Goal: Task Accomplishment & Management: Complete application form

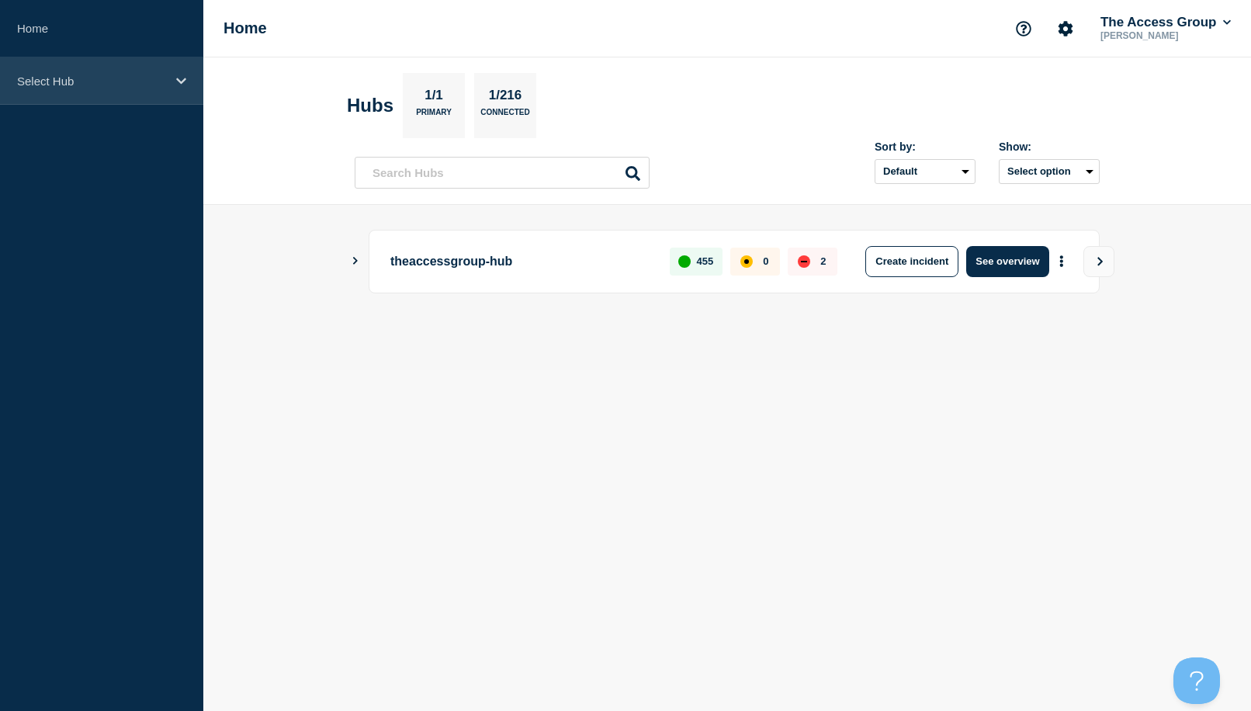
click at [150, 102] on div "Select Hub" at bounding box center [101, 80] width 203 height 47
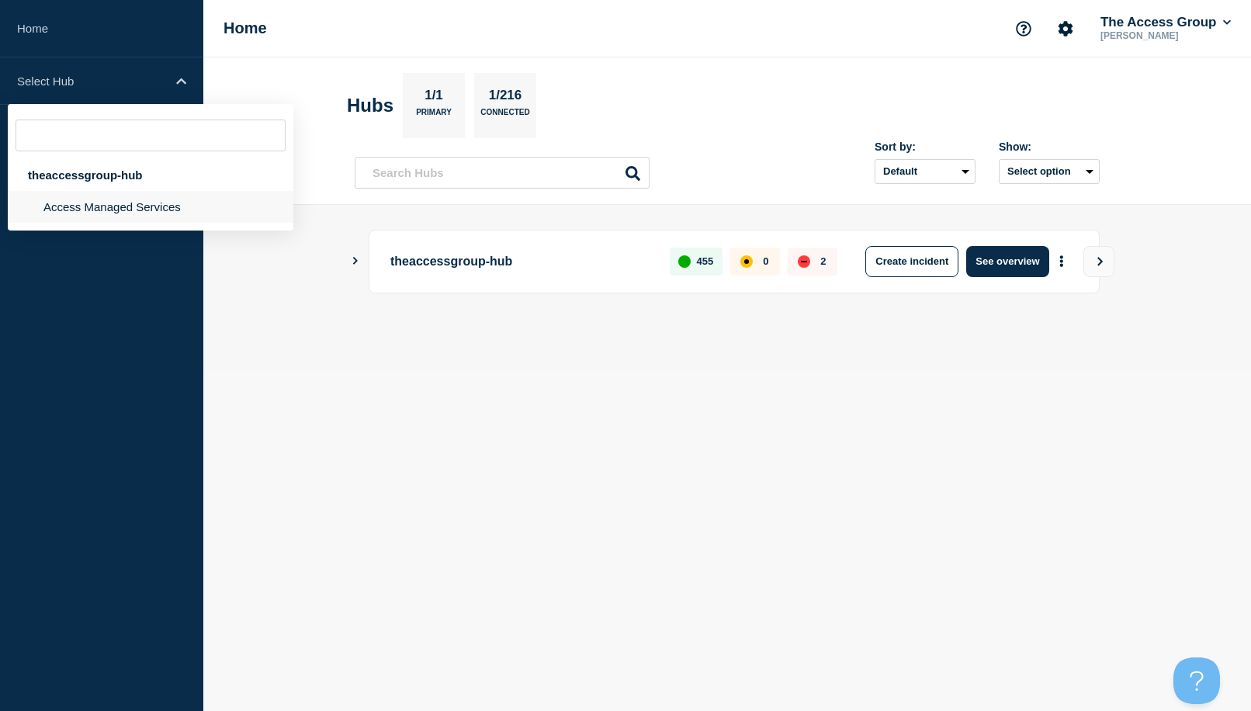
click at [58, 201] on li "Access Managed Services" at bounding box center [151, 207] width 286 height 32
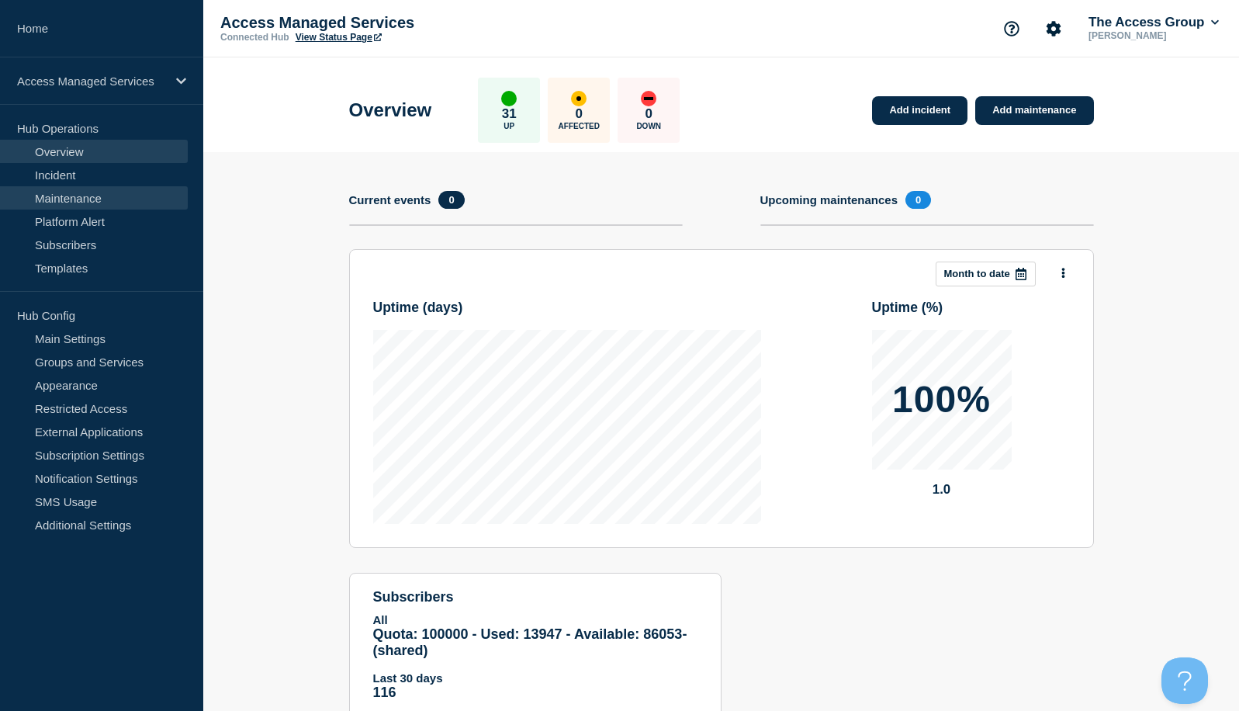
click at [93, 204] on link "Maintenance" at bounding box center [94, 197] width 188 height 23
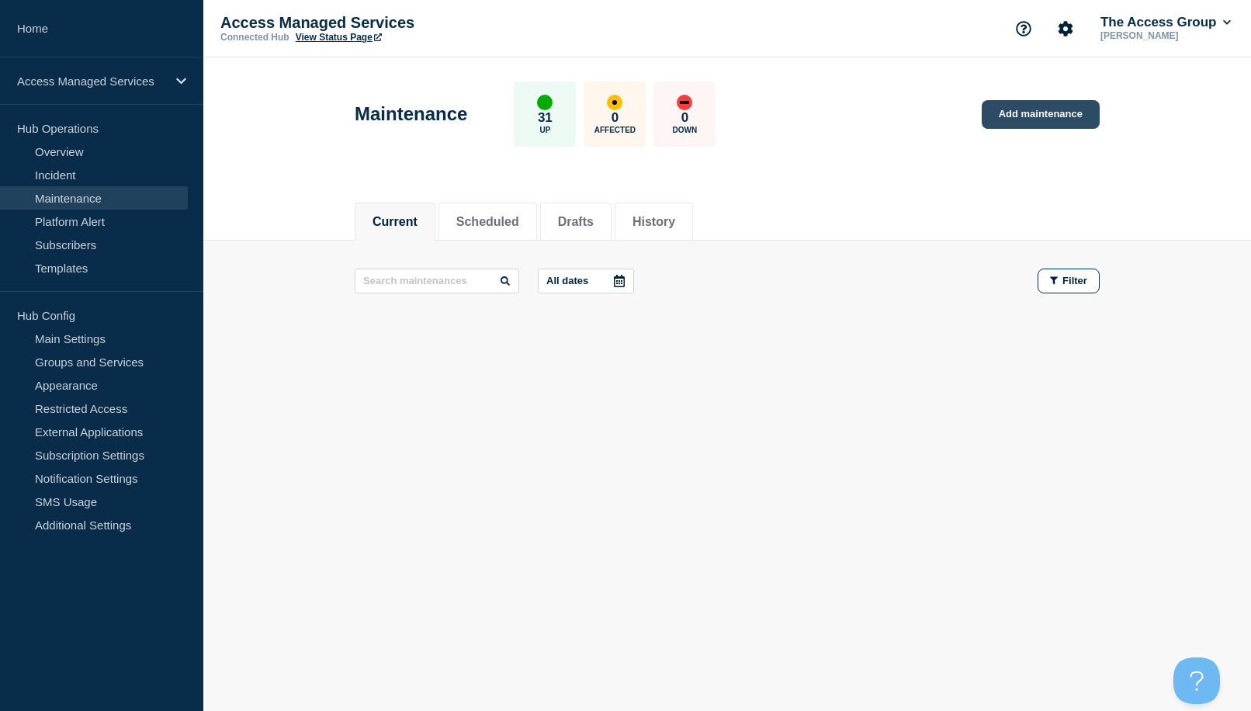
click at [1029, 113] on link "Add maintenance" at bounding box center [1041, 114] width 118 height 29
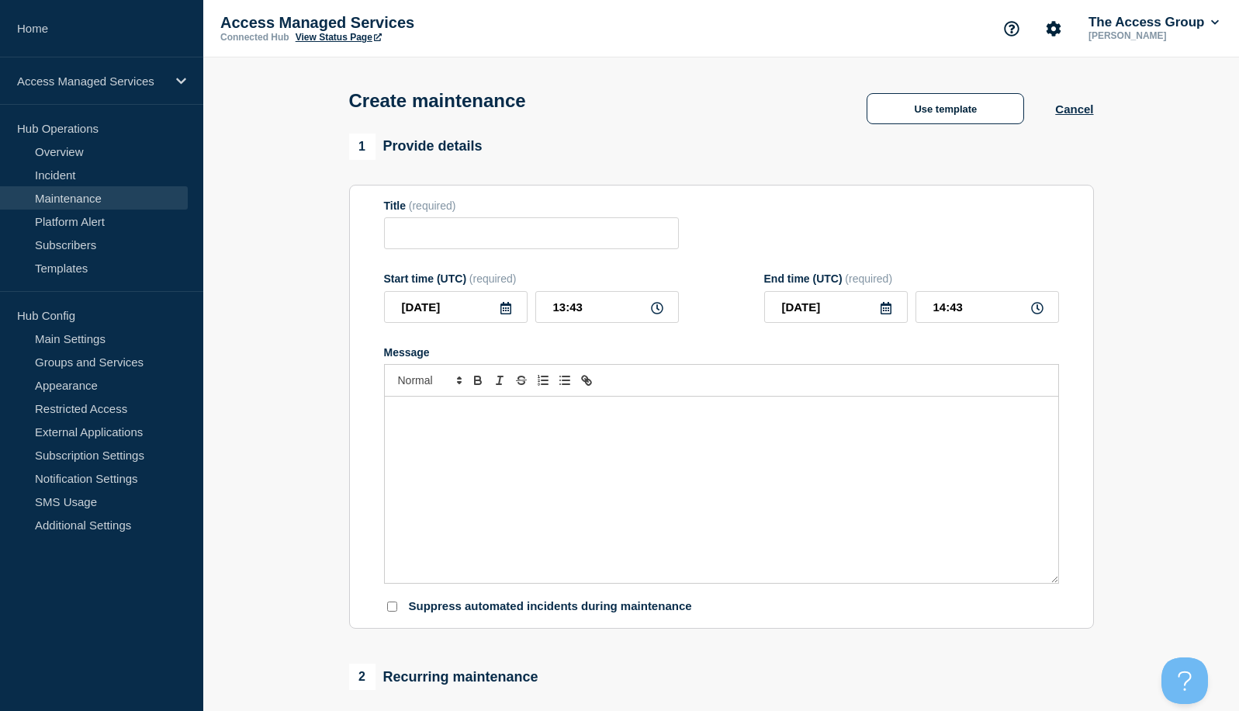
click at [499, 463] on div "Message" at bounding box center [722, 490] width 674 height 186
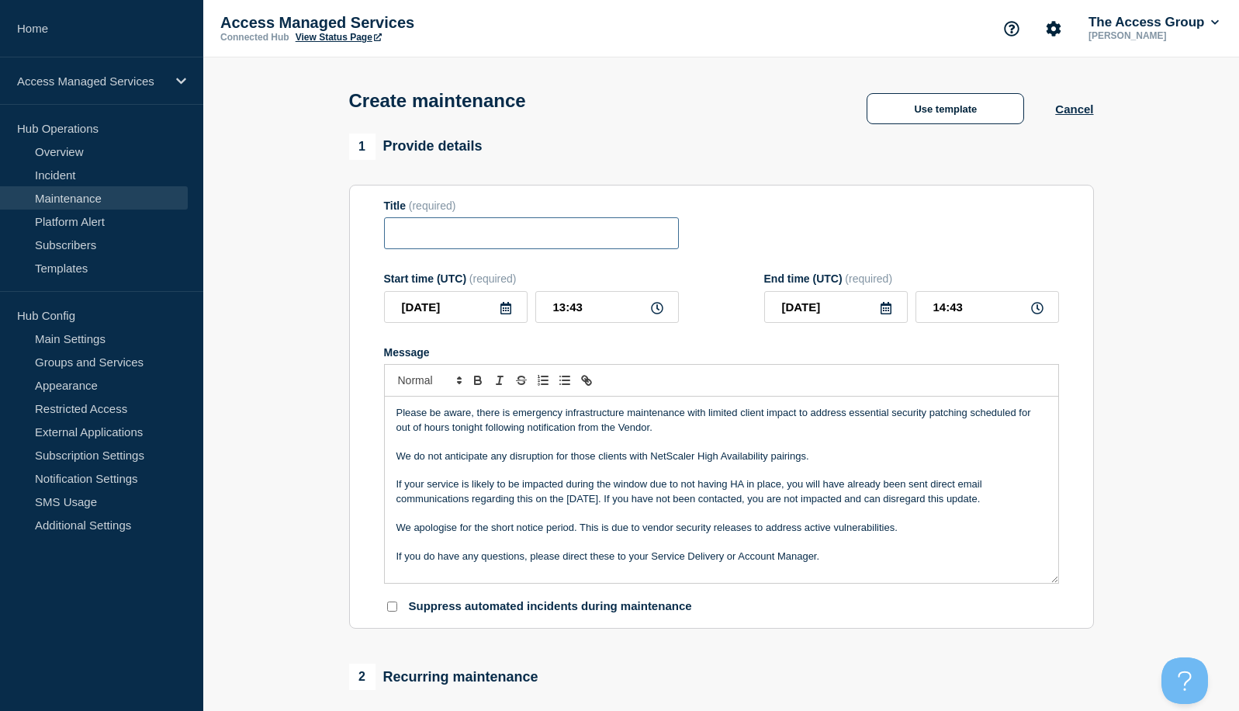
click at [473, 247] on input "Title" at bounding box center [531, 233] width 295 height 32
paste input "Emergency **Limited Client Impact** Maintenance"
drag, startPoint x: 588, startPoint y: 235, endPoint x: 452, endPoint y: 238, distance: 135.8
click at [452, 238] on input "Emergency **Limited Client Impact** Maintenance" at bounding box center [531, 233] width 295 height 32
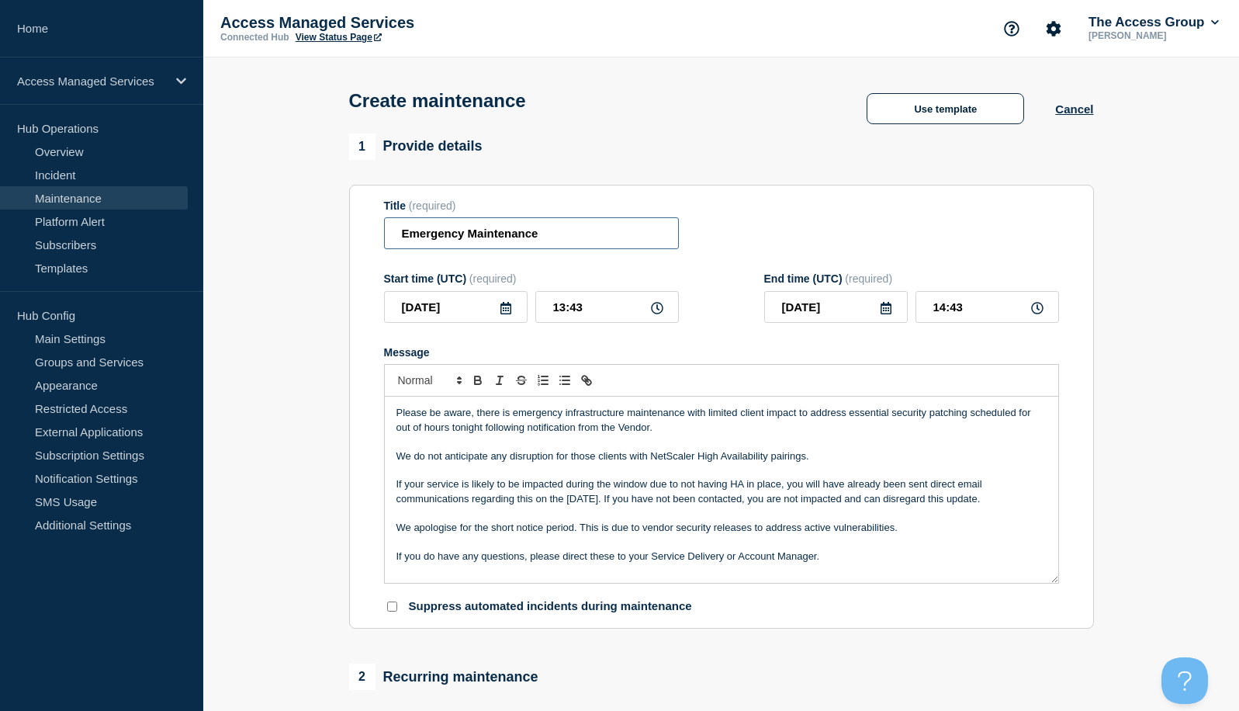
scroll to position [0, 0]
click at [401, 241] on input "Emergency Maintenance" at bounding box center [531, 233] width 295 height 32
type input "Emergency Maintenance"
click at [461, 430] on p "Please be aware, there is emergency infrastructure maintenance with limited cli…" at bounding box center [722, 420] width 650 height 29
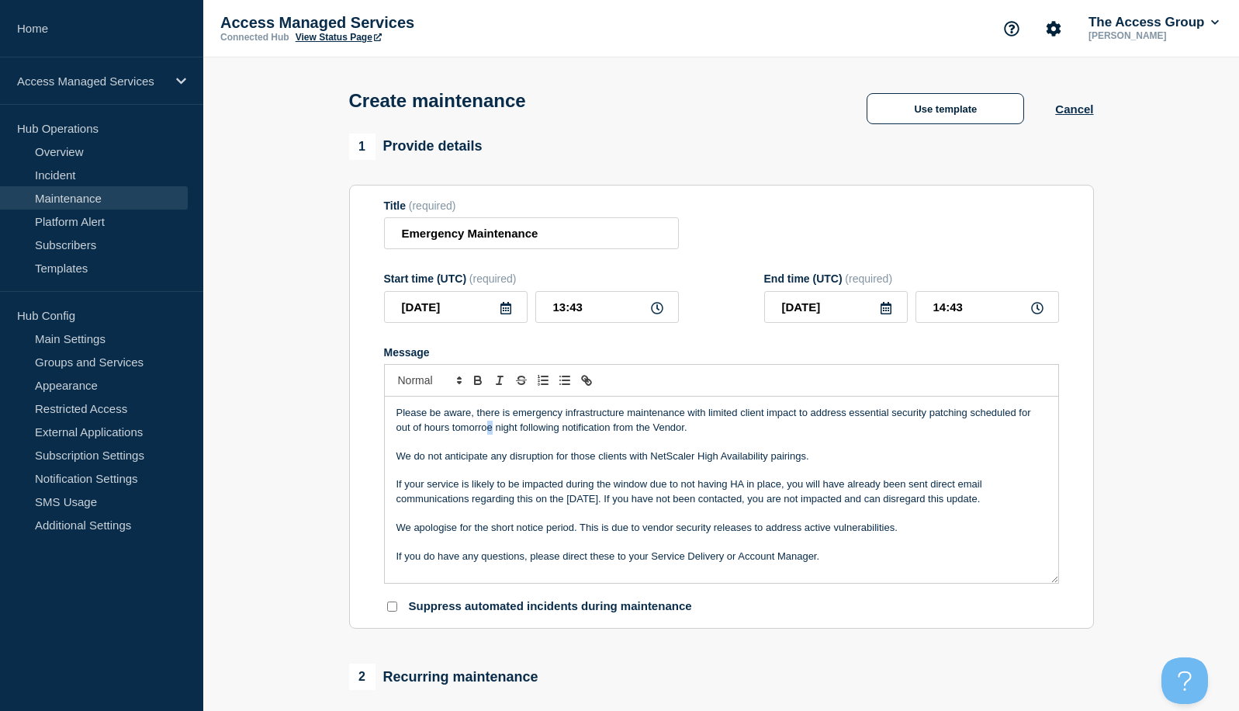
click at [489, 431] on p "Please be aware, there is emergency infrastructure maintenance with limited cli…" at bounding box center [722, 420] width 650 height 29
drag, startPoint x: 718, startPoint y: 430, endPoint x: 518, endPoint y: 434, distance: 199.5
click at [518, 434] on p "Please be aware, there is emergency infrastructure maintenance with limited cli…" at bounding box center [722, 420] width 650 height 29
drag, startPoint x: 969, startPoint y: 417, endPoint x: 689, endPoint y: 418, distance: 280.2
click at [687, 418] on p "Please be aware, there is emergency infrastructure maintenance with limited cli…" at bounding box center [722, 420] width 650 height 29
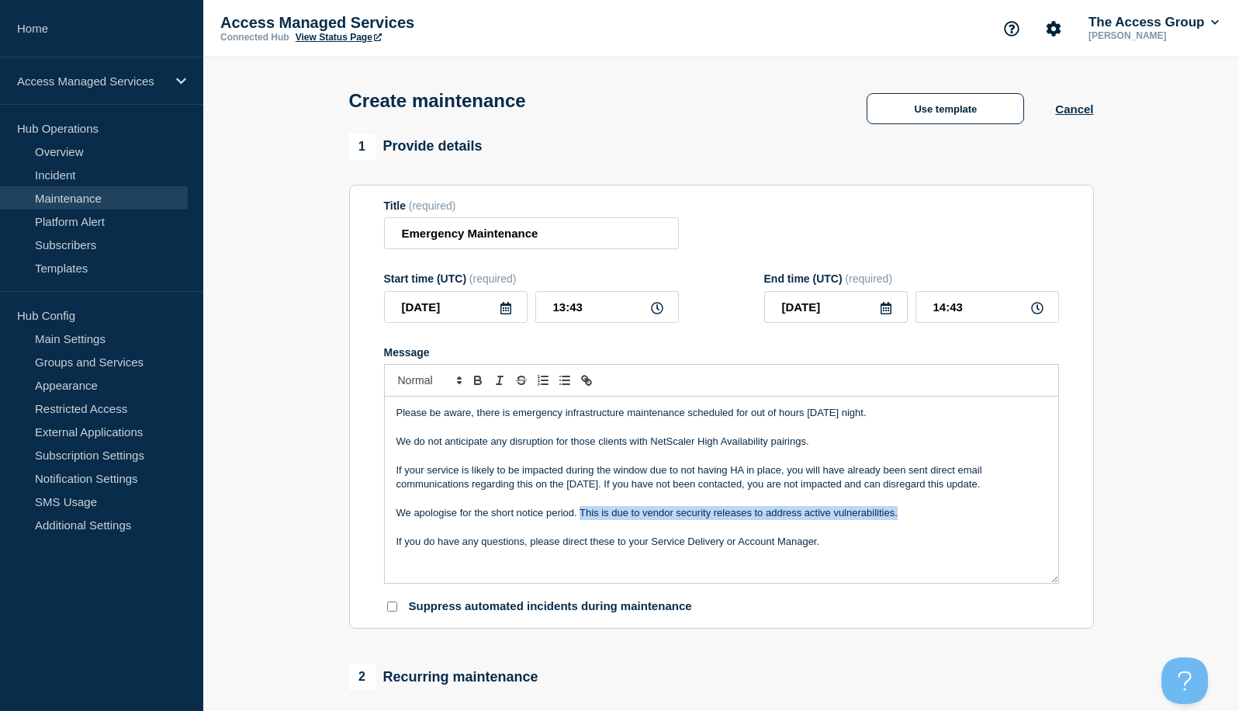
drag, startPoint x: 903, startPoint y: 517, endPoint x: 580, endPoint y: 514, distance: 322.9
click at [580, 514] on p "We apologise for the short notice period. This is due to vendor security releas…" at bounding box center [722, 513] width 650 height 14
drag, startPoint x: 989, startPoint y: 490, endPoint x: 375, endPoint y: 469, distance: 614.2
click at [375, 469] on section "Title (required) Emergency Maintenance Start time (UTC) (required) 2025-09-03 1…" at bounding box center [721, 407] width 745 height 445
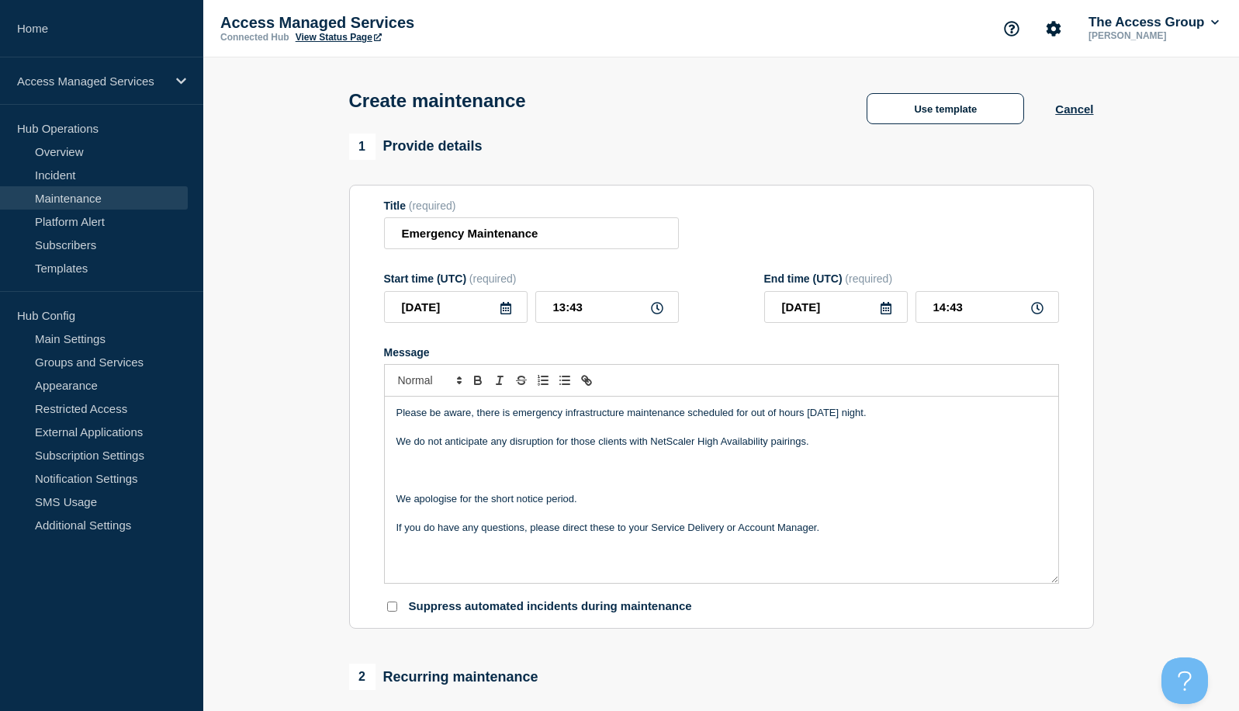
click at [887, 413] on p "Please be aware, there is emergency infrastructure maintenance scheduled for ou…" at bounding box center [722, 413] width 650 height 14
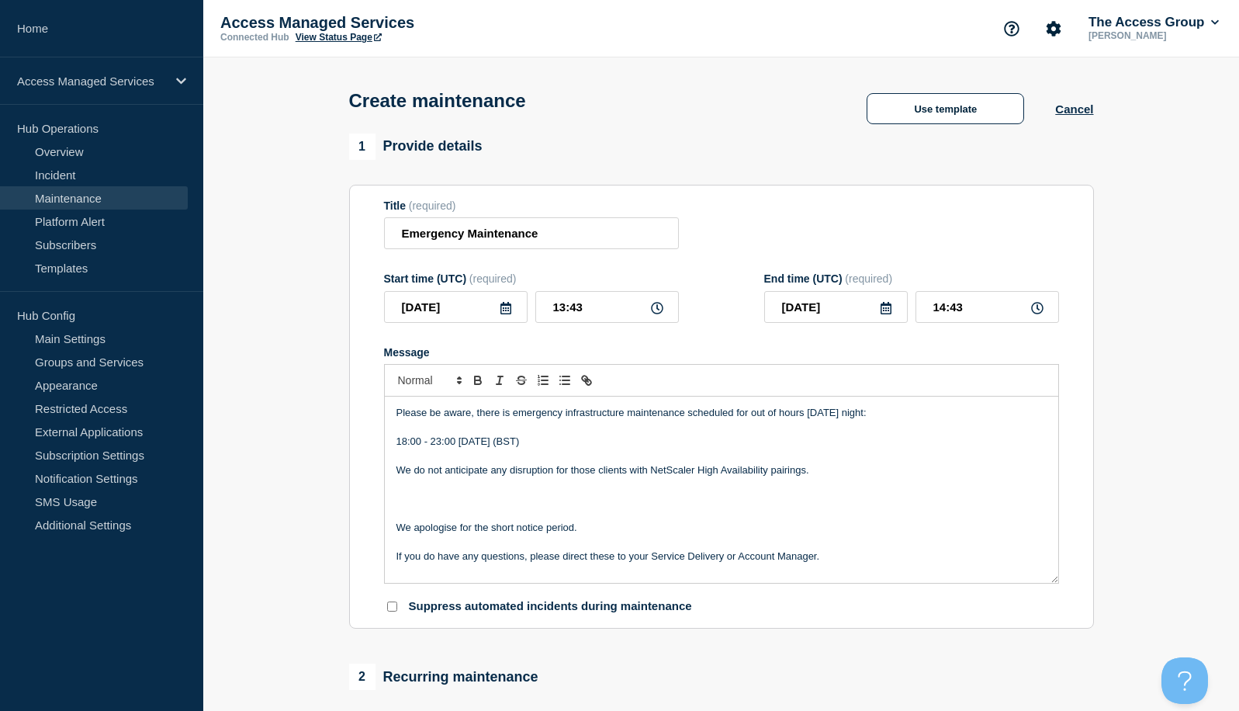
drag, startPoint x: 577, startPoint y: 443, endPoint x: 376, endPoint y: 445, distance: 200.2
click at [376, 443] on section "Title (required) Emergency Maintenance Start time (UTC) (required) 2025-09-03 1…" at bounding box center [721, 407] width 745 height 445
click at [397, 443] on p "18:00 - 23:00 4th of September 2025 (BST)" at bounding box center [722, 442] width 650 height 14
drag, startPoint x: 442, startPoint y: 443, endPoint x: 663, endPoint y: 453, distance: 221.4
click at [663, 453] on div "Please be aware, there is emergency infrastructure maintenance scheduled for ou…" at bounding box center [722, 490] width 674 height 186
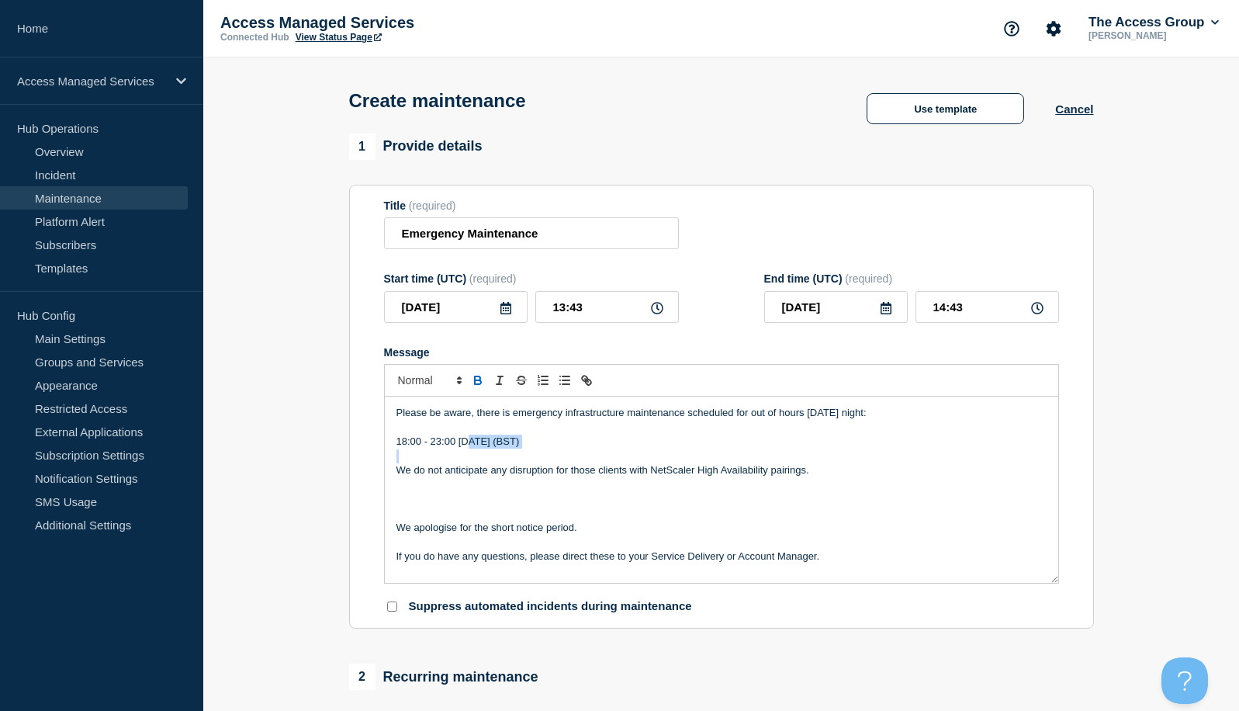
click at [477, 384] on icon "Toggle bold text" at bounding box center [478, 382] width 6 height 4
click at [508, 463] on p "Message" at bounding box center [722, 456] width 650 height 14
click at [833, 467] on p "We do not anticipate any disruption for those clients with NetScaler High Avail…" at bounding box center [722, 470] width 650 height 14
drag, startPoint x: 839, startPoint y: 476, endPoint x: 511, endPoint y: 469, distance: 327.6
click at [511, 469] on p "We do not anticipate any disruption for those clients with NetScaler High Avail…" at bounding box center [722, 470] width 650 height 14
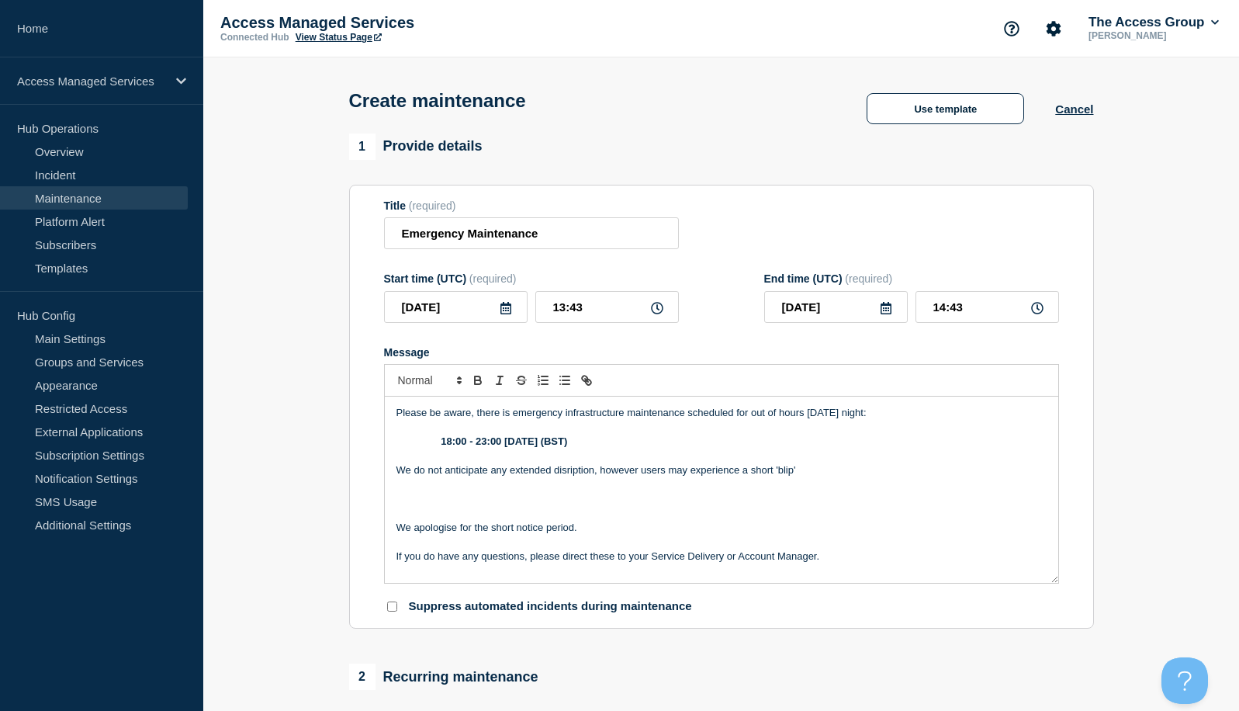
click at [775, 473] on p "We do not anticipate any extended disription, however users may experience a sh…" at bounding box center [722, 470] width 650 height 14
drag, startPoint x: 872, startPoint y: 473, endPoint x: 858, endPoint y: 473, distance: 14.0
click at [872, 473] on p "We do not anticipate any extended disription, however users may experience a sh…" at bounding box center [722, 470] width 650 height 14
click at [779, 473] on p "We do not anticipate any extended disription, however users may experience a sh…" at bounding box center [722, 470] width 650 height 14
click at [872, 473] on p "We do not anticipate any extended disription, however users may experience a sh…" at bounding box center [722, 470] width 650 height 14
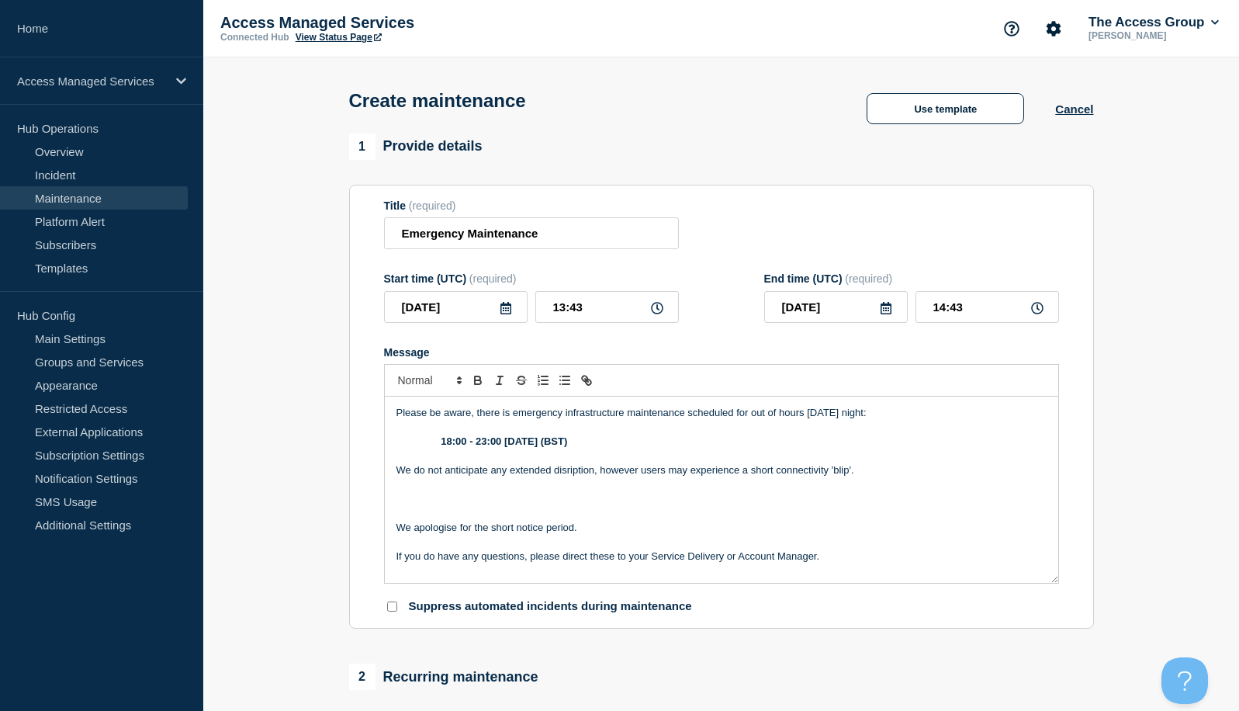
click at [393, 530] on div "Please be aware, there is emergency infrastructure maintenance scheduled for ou…" at bounding box center [722, 490] width 674 height 186
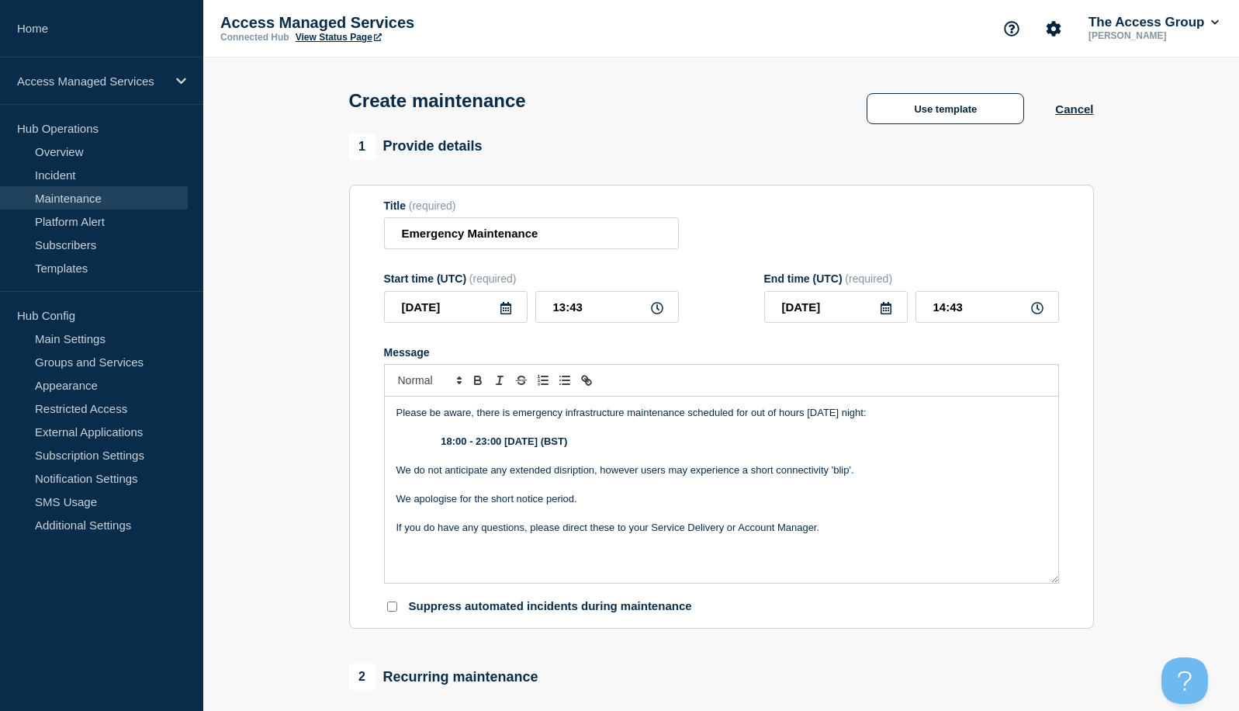
click at [518, 501] on p "We apologise for the short notice period." at bounding box center [722, 499] width 650 height 14
click at [442, 445] on strong "18:00 - 23:00 4th of September 2025 (BST)" at bounding box center [504, 441] width 126 height 12
click at [445, 443] on strong "18:00 - 23:00 4th of September 2025 (BST)" at bounding box center [504, 441] width 126 height 12
click at [858, 476] on p "We do not anticipate any extended disruption, however users may experience a sh…" at bounding box center [722, 470] width 650 height 14
click at [598, 476] on p "We do not anticipate any extended disruption, however users may experience a sh…" at bounding box center [722, 470] width 650 height 14
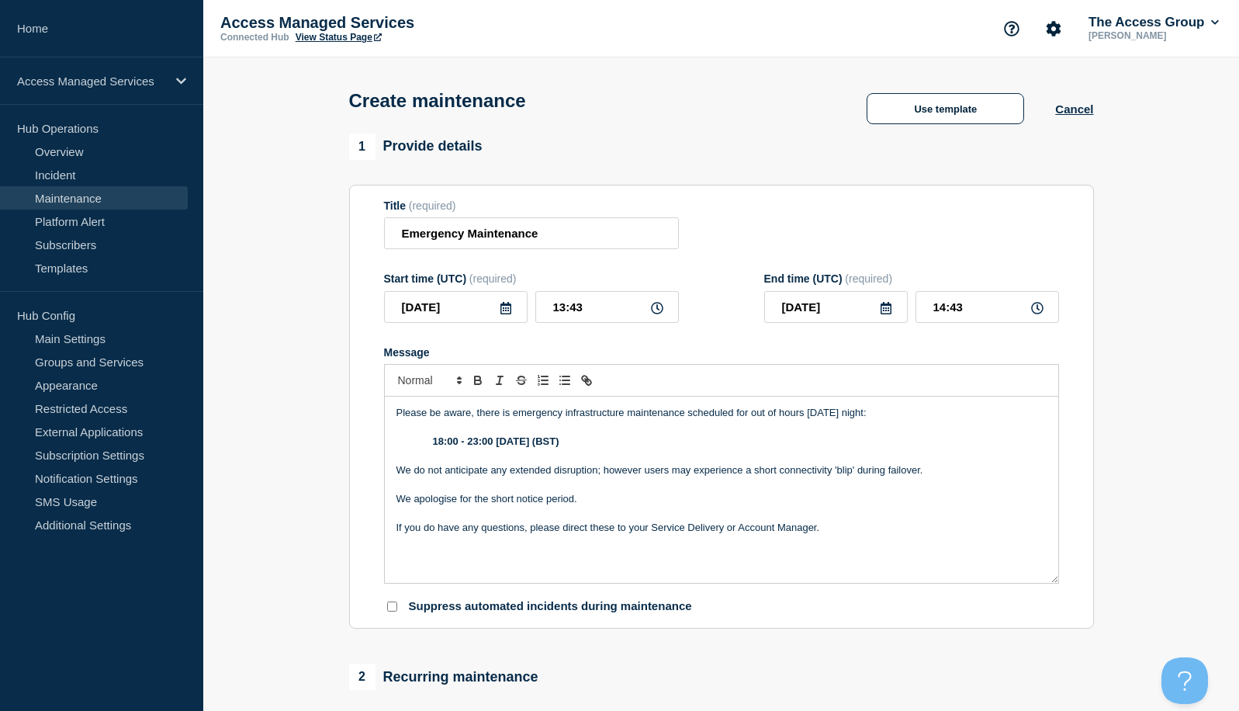
click at [640, 472] on p "We do not anticipate any extended disruption; however users may experience a sh…" at bounding box center [722, 470] width 650 height 14
drag, startPoint x: 509, startPoint y: 308, endPoint x: 501, endPoint y: 313, distance: 9.7
click at [508, 308] on icon at bounding box center [506, 308] width 11 height 12
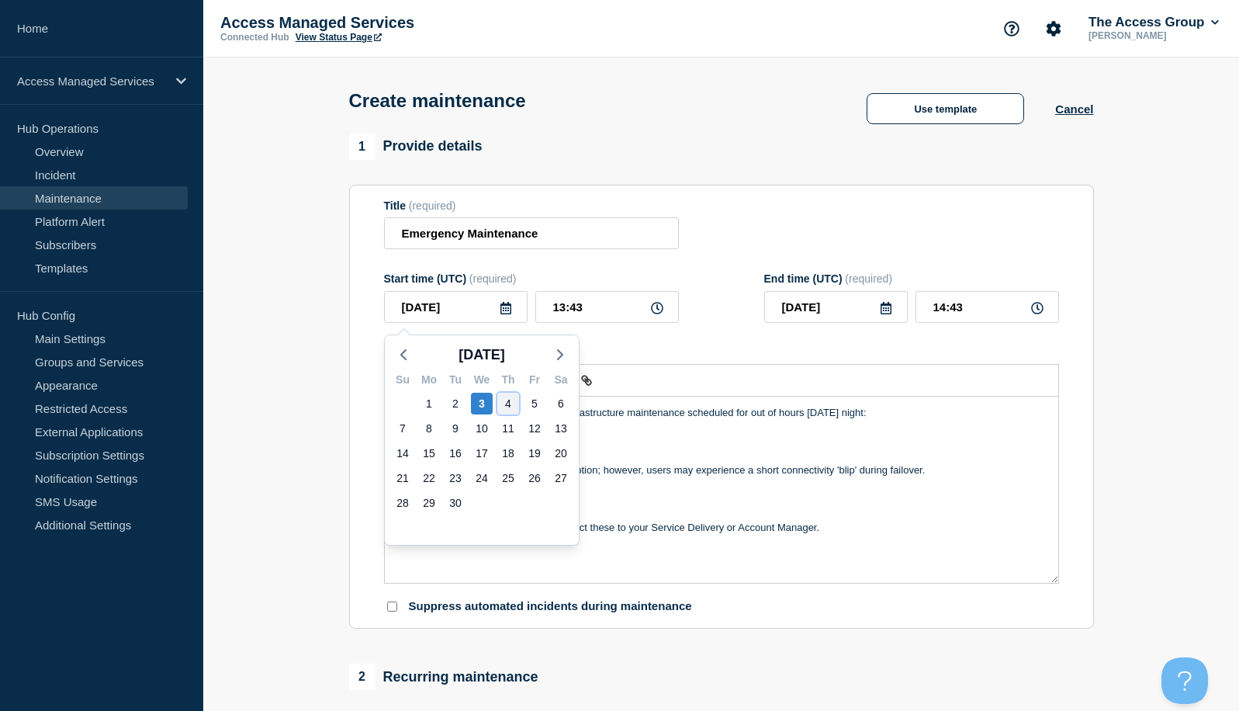
click at [510, 399] on div "4" at bounding box center [508, 404] width 22 height 22
type input "2025-09-04"
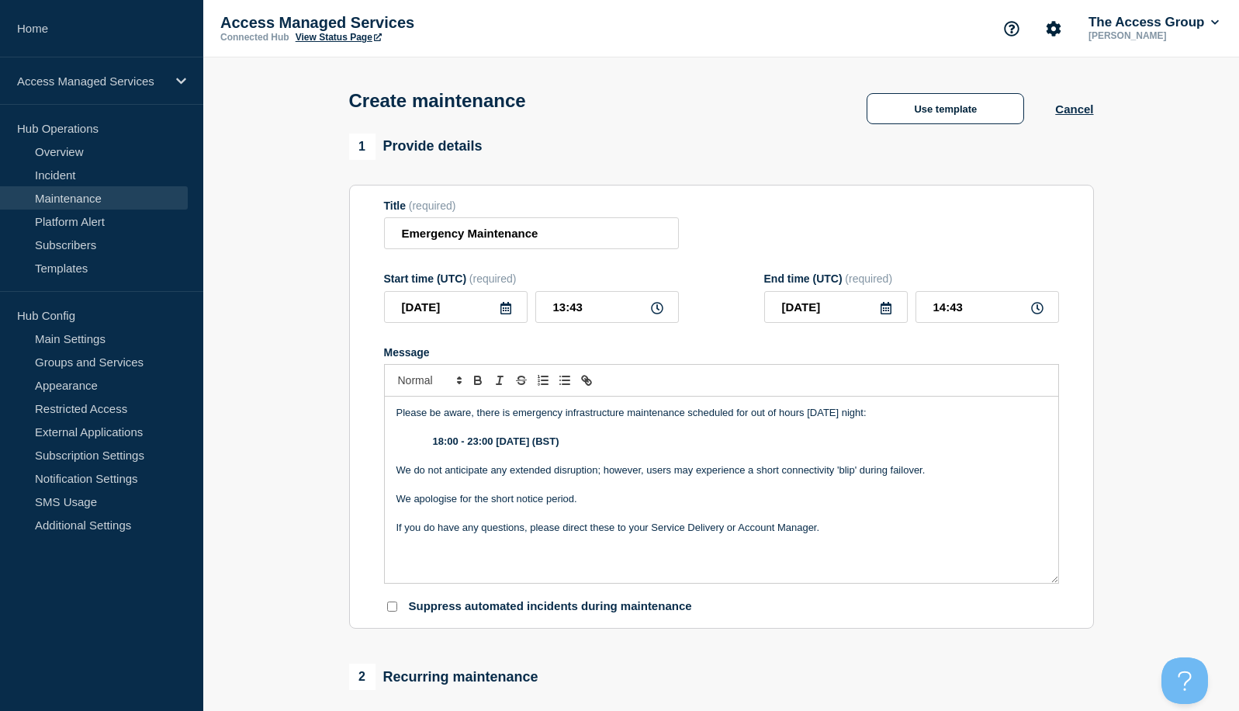
click at [1031, 311] on icon at bounding box center [1037, 308] width 12 height 12
drag, startPoint x: 1040, startPoint y: 312, endPoint x: 1030, endPoint y: 321, distance: 13.2
click at [1039, 312] on icon at bounding box center [1037, 308] width 12 height 12
click at [587, 320] on input "13:43" at bounding box center [607, 307] width 144 height 32
click at [656, 313] on icon at bounding box center [657, 308] width 12 height 12
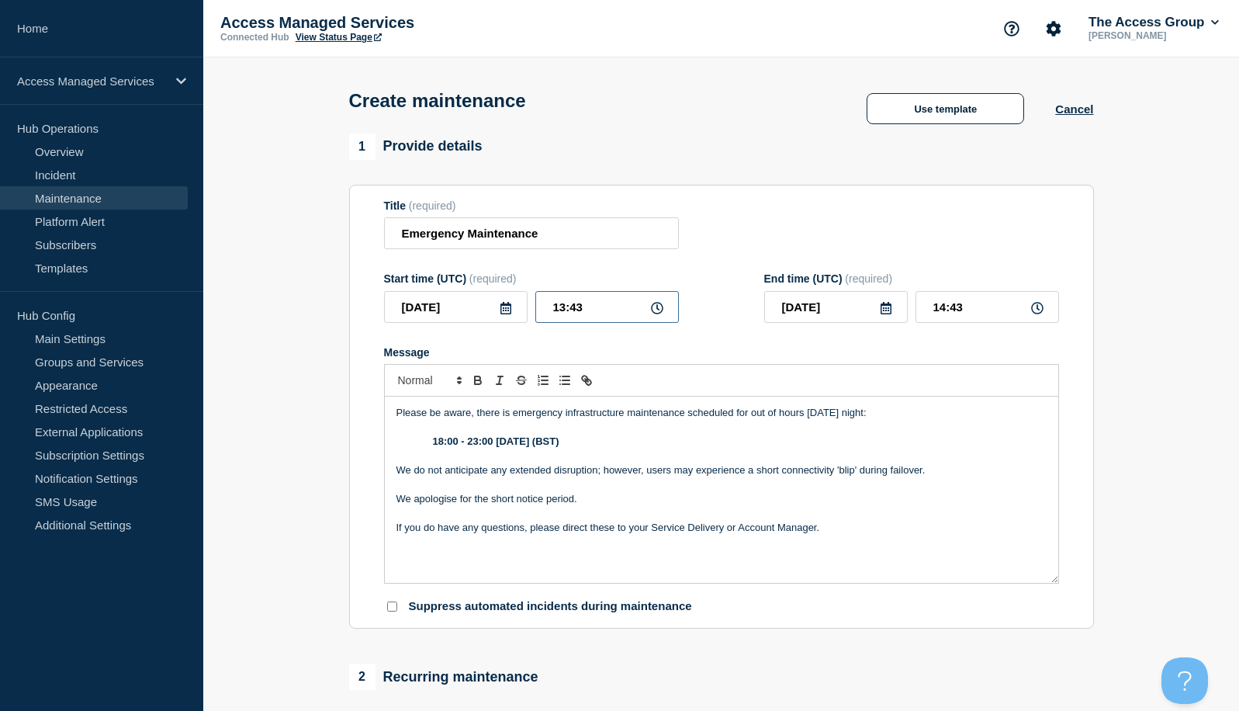
drag, startPoint x: 619, startPoint y: 306, endPoint x: 516, endPoint y: 306, distance: 102.4
click at [516, 306] on div "2025-09-04 13:43" at bounding box center [531, 307] width 295 height 32
type input "17:00"
drag, startPoint x: 966, startPoint y: 311, endPoint x: 871, endPoint y: 304, distance: 95.7
click at [871, 304] on div "2025-09-04 18:00" at bounding box center [911, 307] width 295 height 32
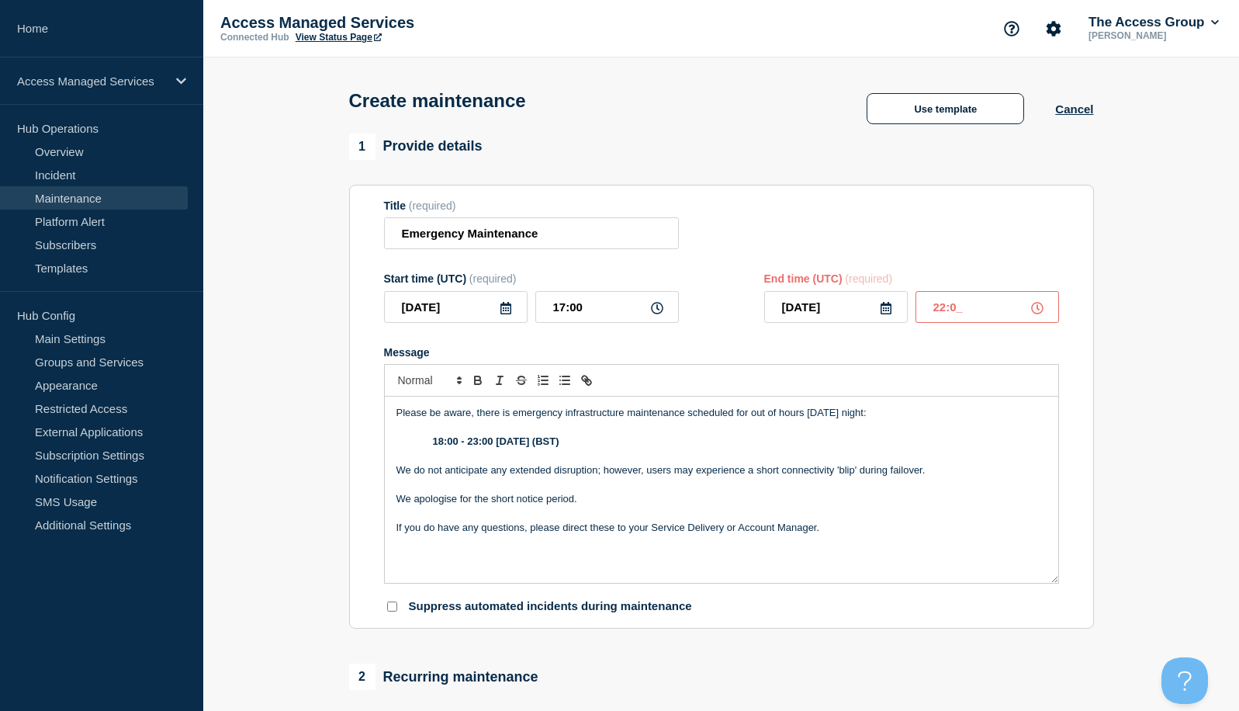
type input "22:00"
click at [1110, 432] on section "1 Provide details Title (required) Emergency Maintenance Start time (UTC) (requ…" at bounding box center [721, 671] width 1036 height 1077
click at [608, 504] on p "We apologise for the short notice period." at bounding box center [722, 499] width 650 height 14
click at [809, 530] on p "If you do have any questions, please direct these to your Service Delivery or A…" at bounding box center [722, 528] width 650 height 14
click at [867, 535] on p "If you do have any questions, please direct these to your Service Delivery or A…" at bounding box center [722, 528] width 650 height 14
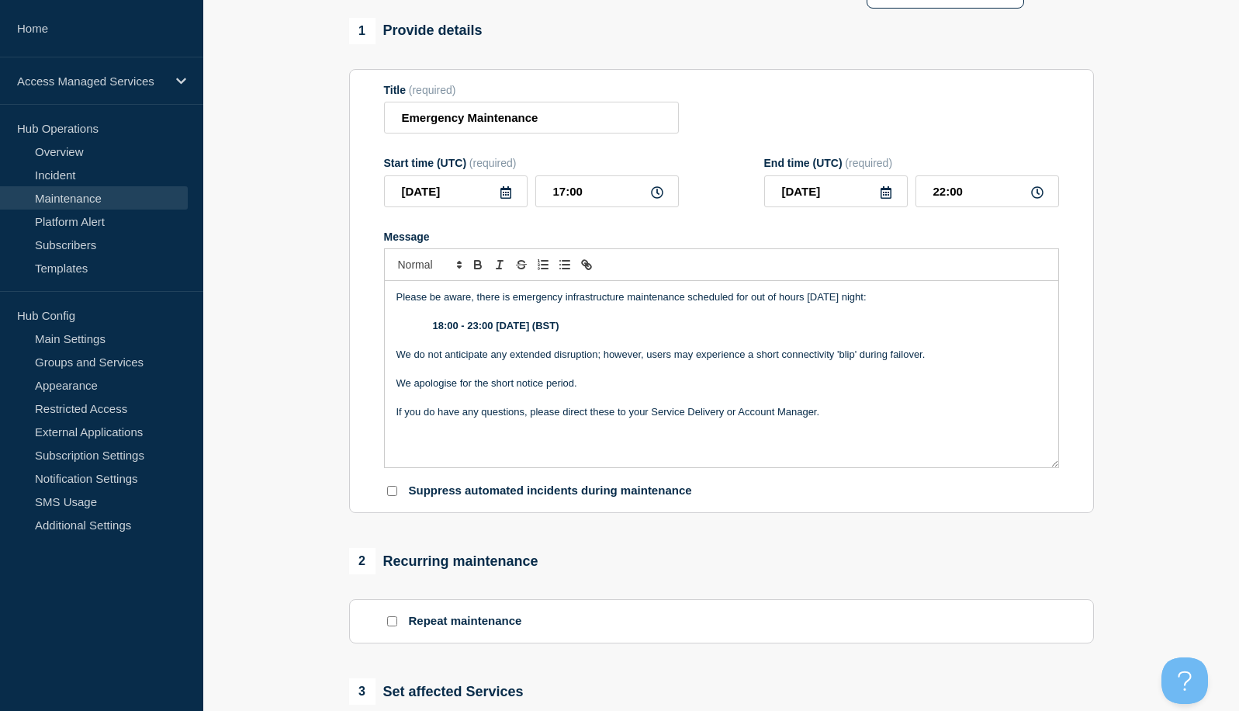
scroll to position [78, 0]
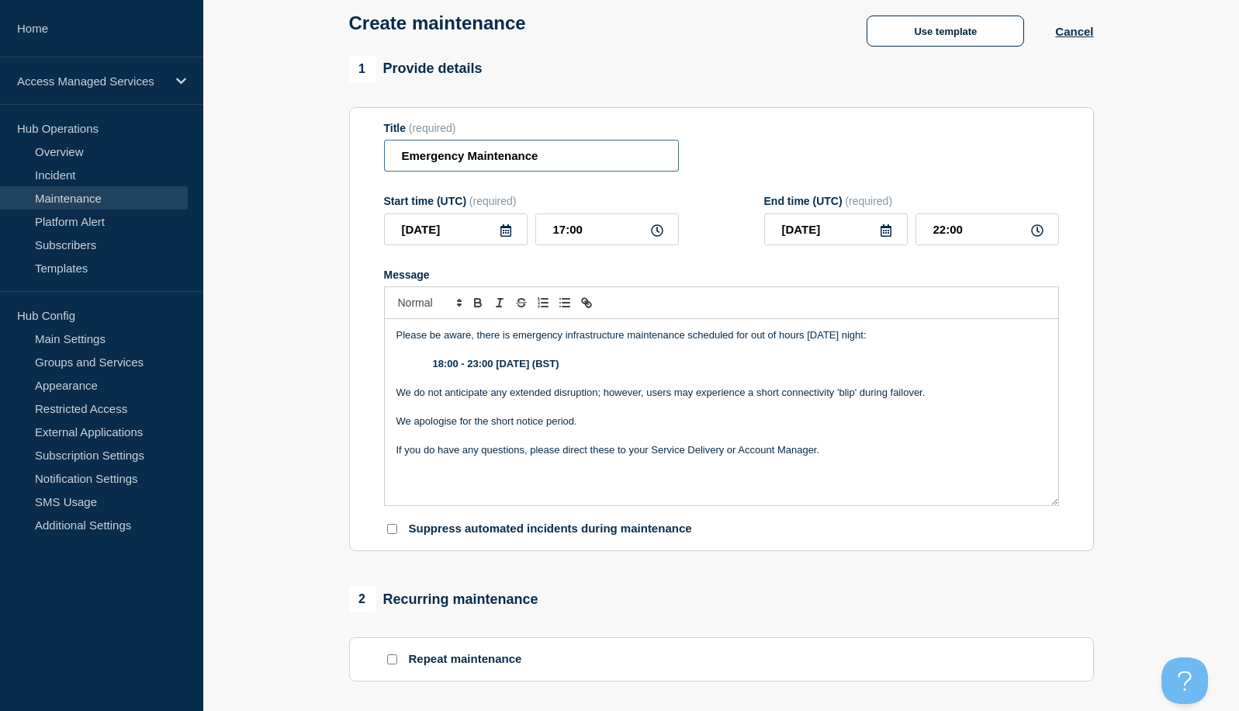
click at [556, 158] on input "Emergency Maintenance" at bounding box center [531, 156] width 295 height 32
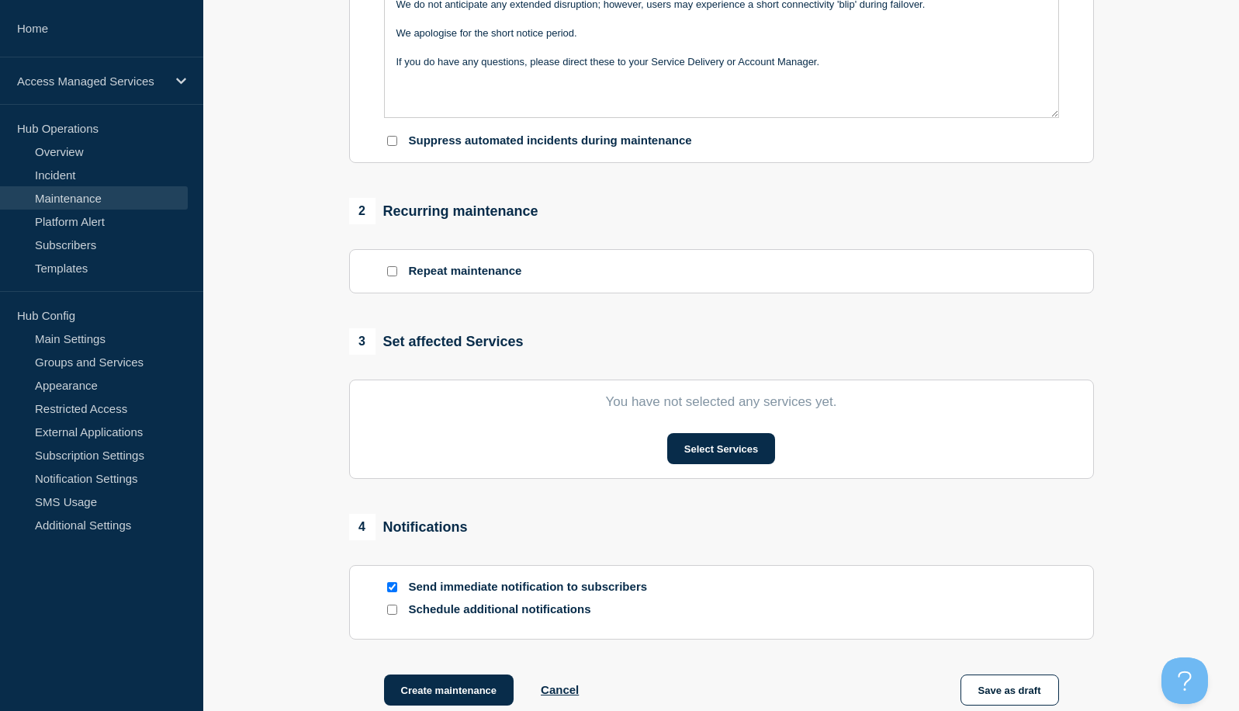
scroll to position [643, 0]
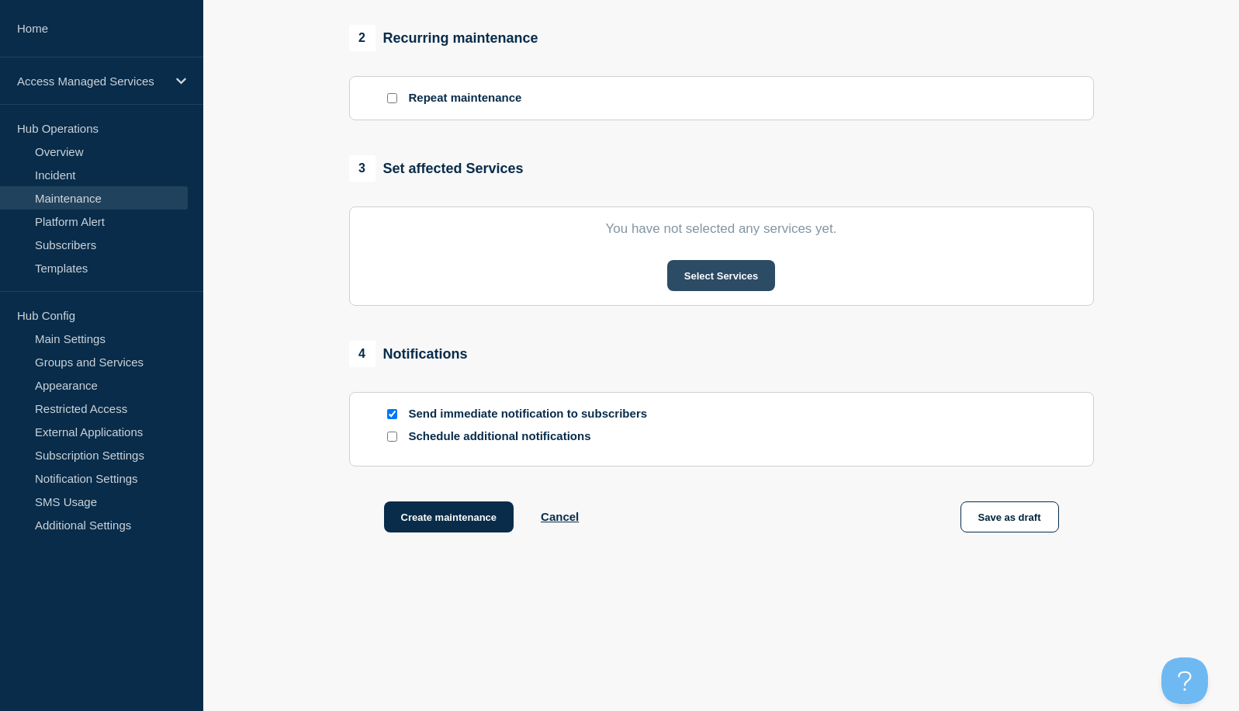
click at [717, 272] on button "Select Services" at bounding box center [721, 275] width 108 height 31
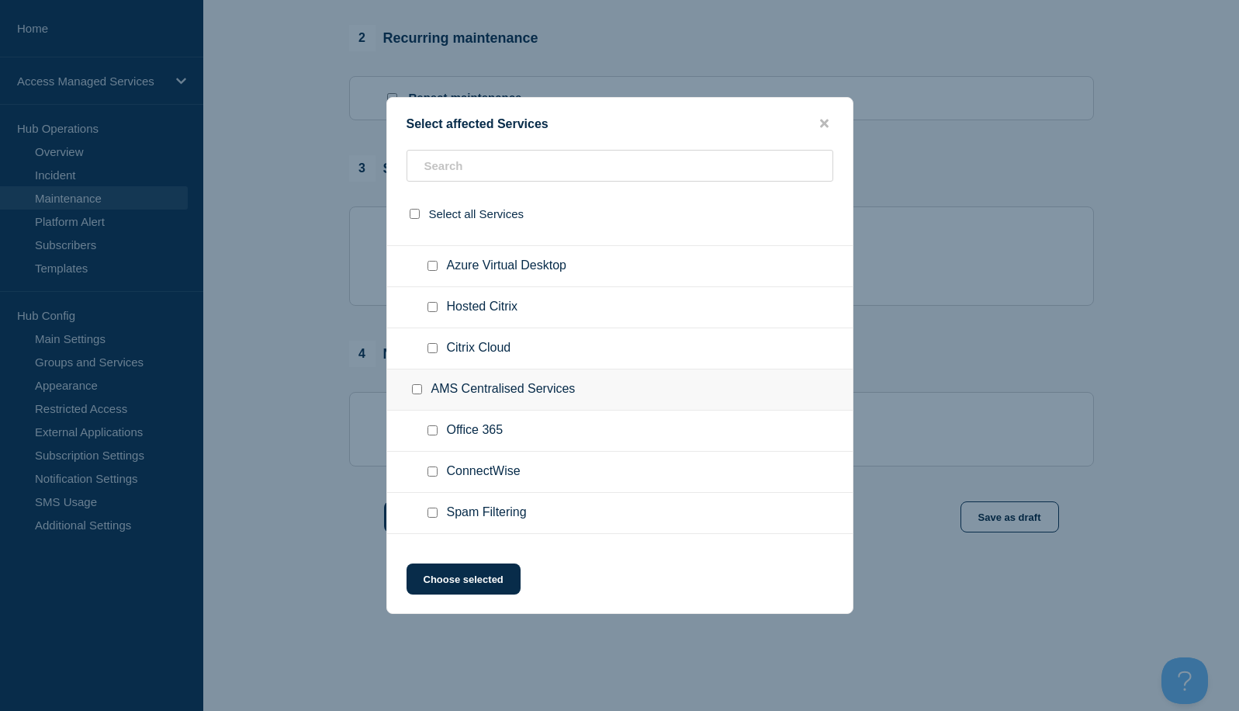
scroll to position [155, 0]
click at [428, 308] on input "Hosted Citrix checkbox" at bounding box center [433, 305] width 10 height 10
checkbox input "true"
click at [431, 347] on input "Citrix Cloud checkbox" at bounding box center [433, 346] width 10 height 10
checkbox input "true"
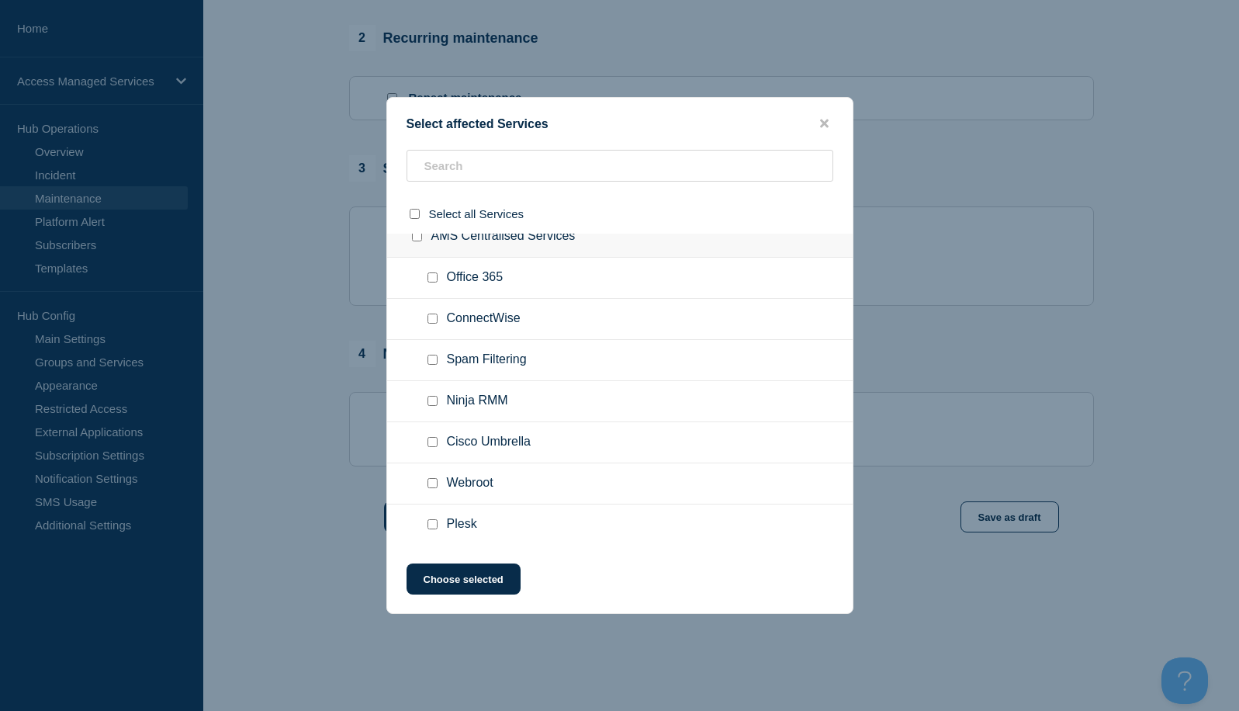
scroll to position [240, 0]
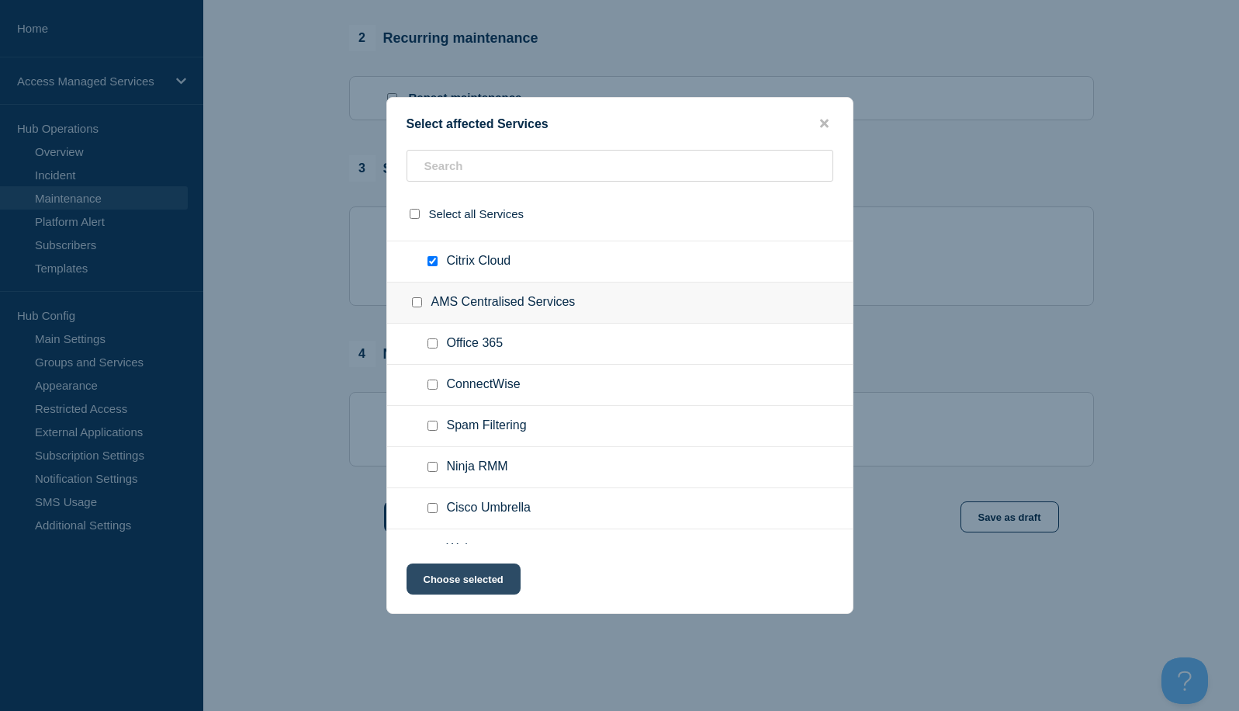
click at [465, 570] on button "Choose selected" at bounding box center [464, 578] width 114 height 31
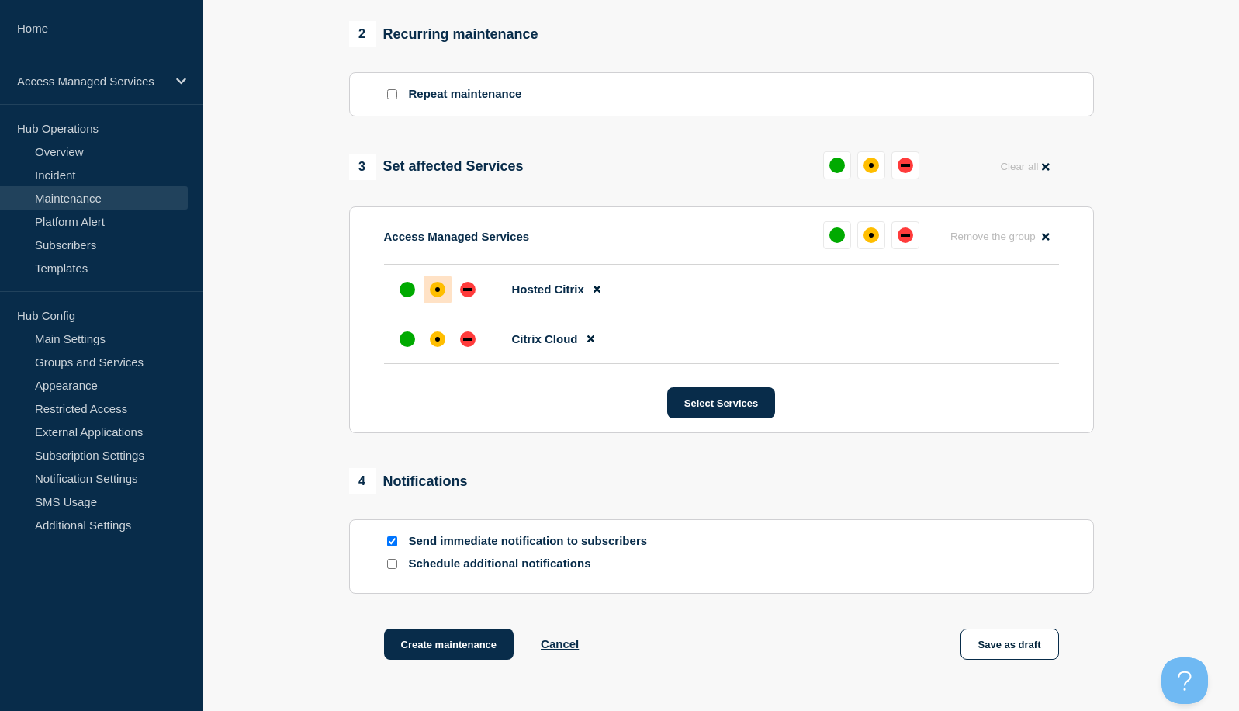
click at [434, 297] on div "affected" at bounding box center [438, 290] width 16 height 16
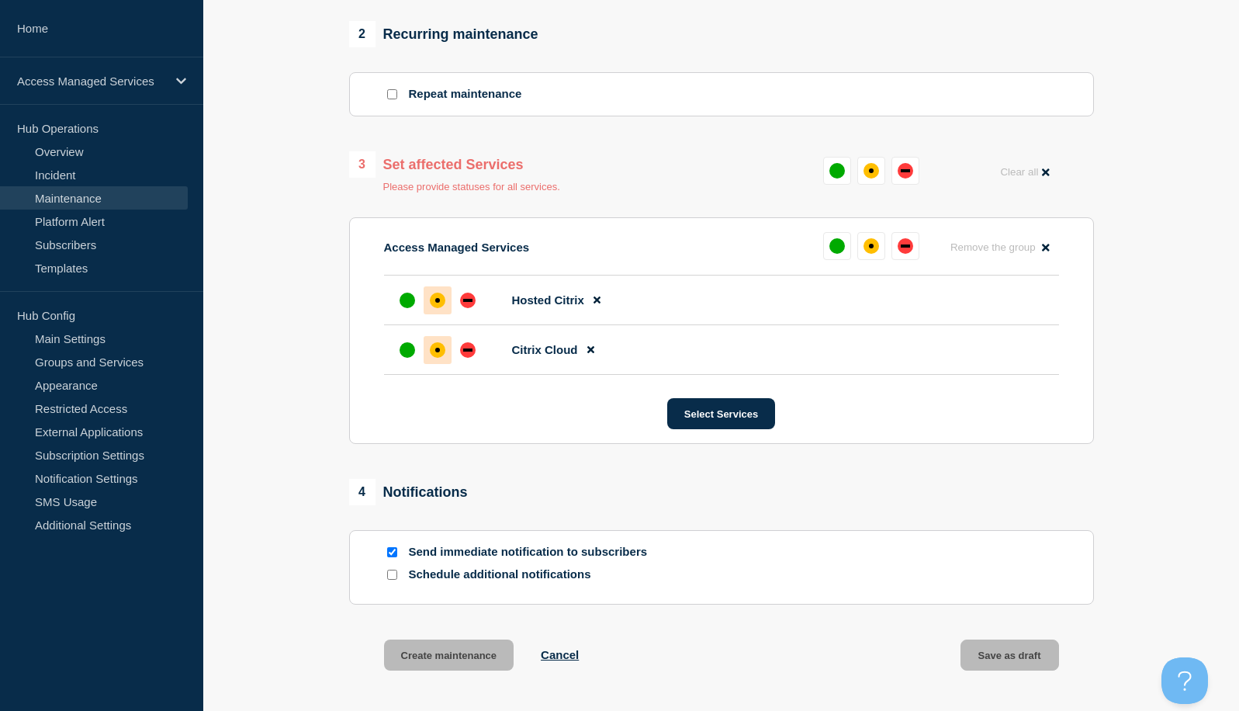
click at [439, 349] on div "affected" at bounding box center [438, 350] width 16 height 16
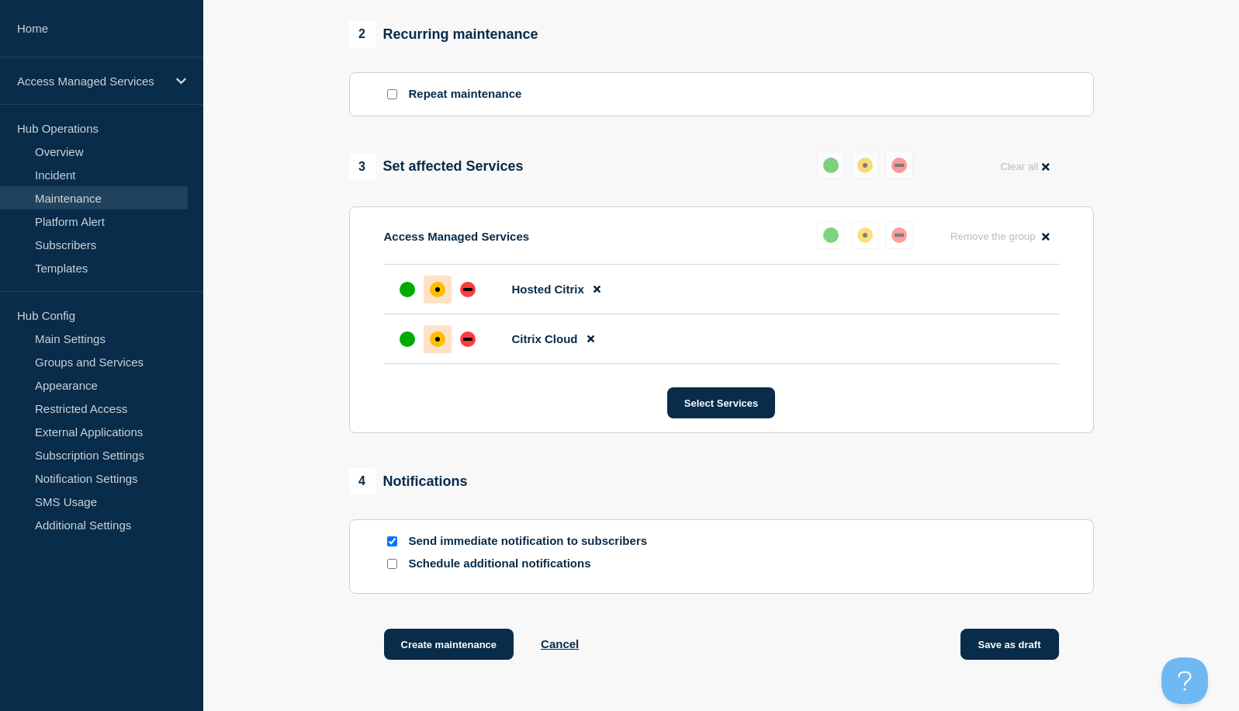
click at [1024, 655] on button "Save as draft" at bounding box center [1010, 644] width 99 height 31
